Goal: Task Accomplishment & Management: Manage account settings

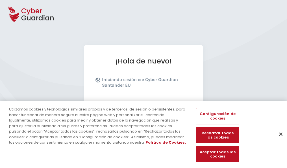
scroll to position [69, 0]
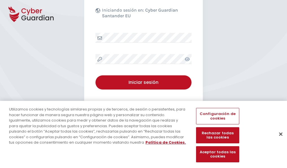
click at [278, 140] on button "Cerrar" at bounding box center [281, 133] width 12 height 12
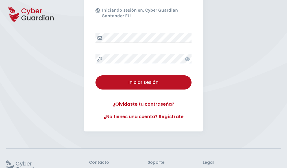
scroll to position [110, 0]
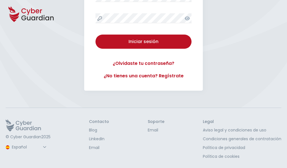
click at [95, 34] on button "Iniciar sesión" at bounding box center [143, 41] width 96 height 14
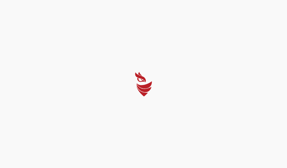
scroll to position [0, 0]
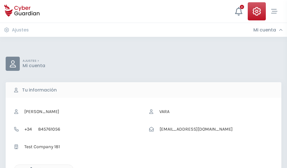
click at [30, 167] on icon "button" at bounding box center [29, 169] width 5 height 5
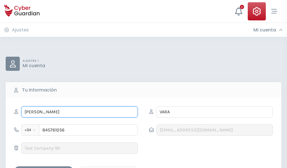
click at [79, 112] on input "SARA" at bounding box center [79, 111] width 117 height 11
type input "S"
type input "Vera"
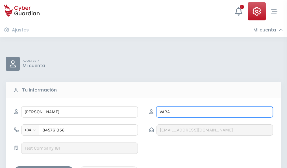
click at [214, 112] on input "VARA" at bounding box center [214, 111] width 117 height 11
type input "V"
type input "Galán"
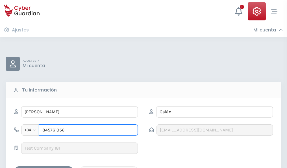
click at [88, 130] on input "845761056" at bounding box center [88, 129] width 99 height 11
type input "8"
type input "926099031"
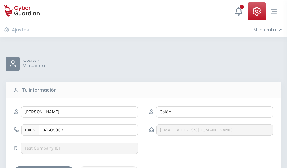
click at [44, 167] on div "Guardar cambios" at bounding box center [43, 170] width 51 height 7
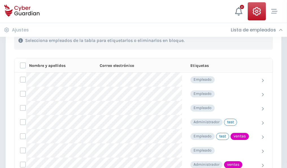
scroll to position [256, 0]
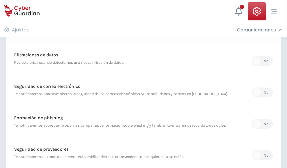
scroll to position [298, 0]
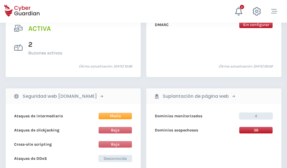
scroll to position [574, 0]
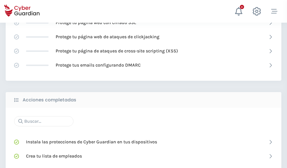
scroll to position [376, 0]
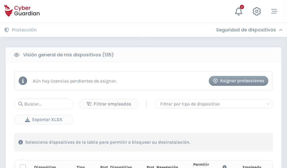
scroll to position [499, 0]
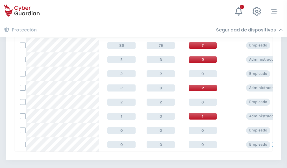
scroll to position [262, 0]
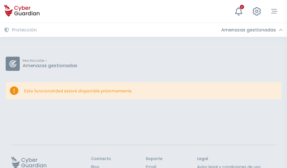
scroll to position [37, 0]
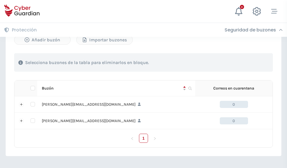
scroll to position [246, 0]
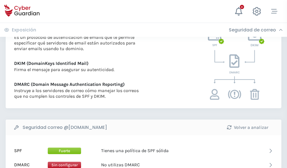
scroll to position [305, 0]
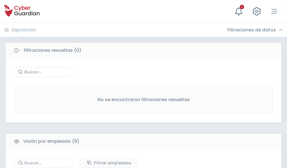
scroll to position [481, 0]
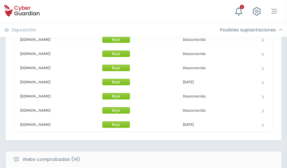
scroll to position [551, 0]
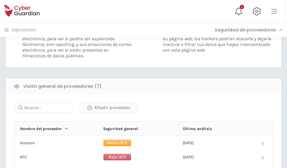
scroll to position [378, 0]
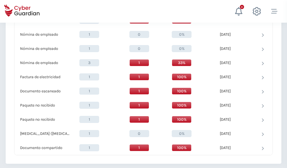
scroll to position [586, 0]
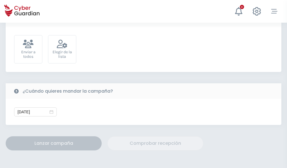
scroll to position [207, 0]
